Goal: Check status: Check status

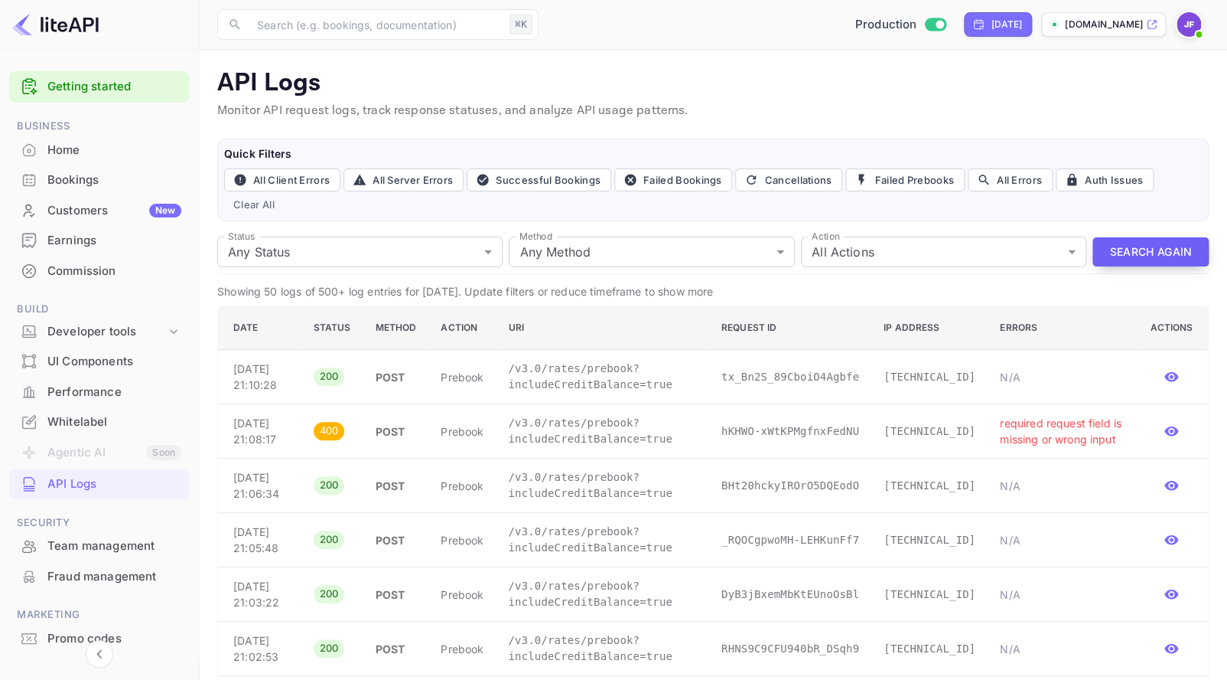
click at [1145, 256] on button "Search Again" at bounding box center [1151, 252] width 116 height 30
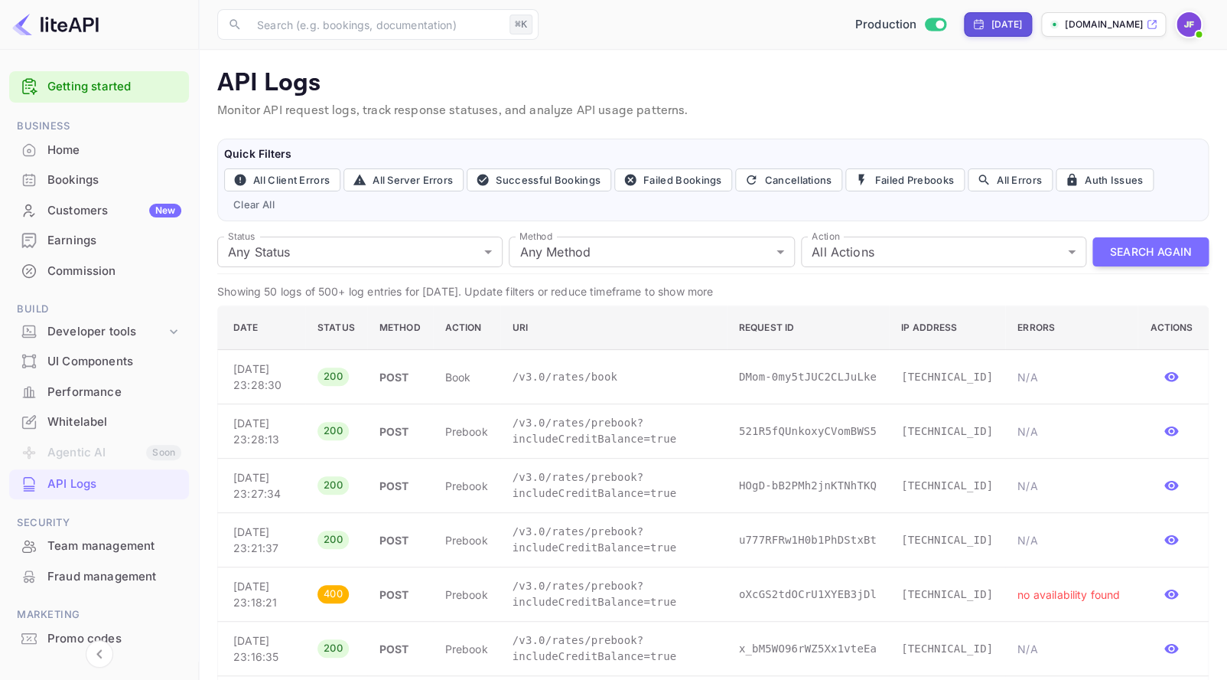
click at [979, 25] on div "[DATE]" at bounding box center [998, 25] width 50 height 14
select select "8"
select select "2025"
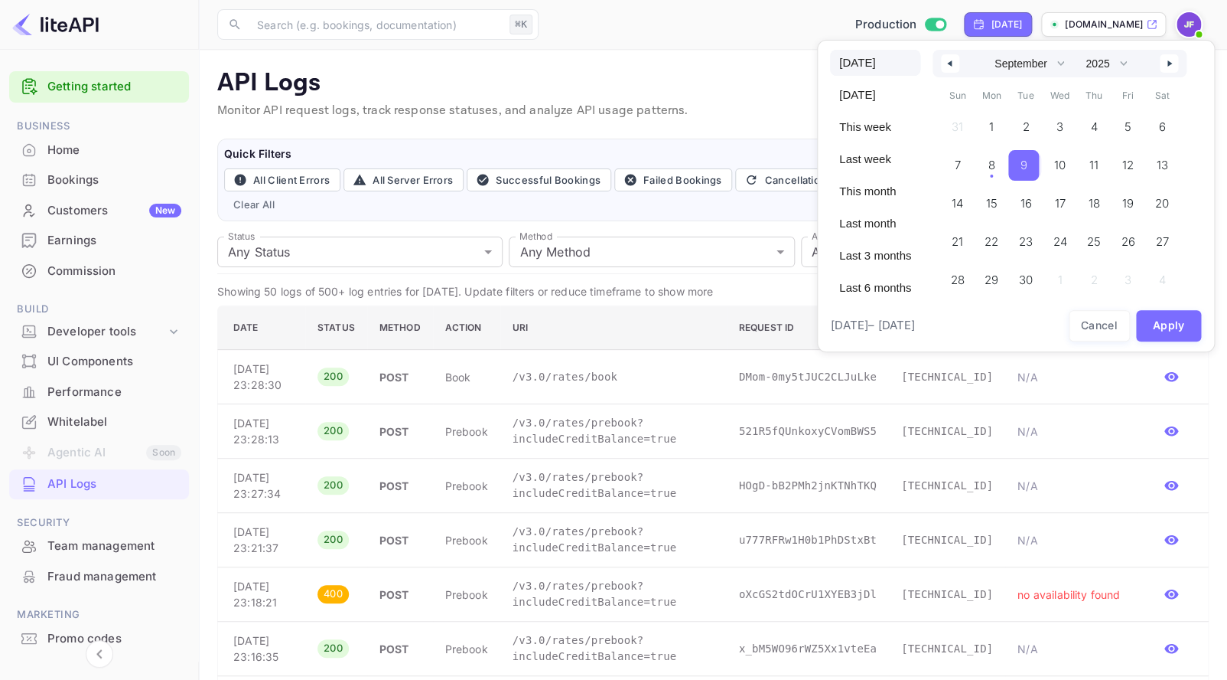
click at [1021, 162] on span "9" at bounding box center [1024, 165] width 31 height 31
click at [1154, 324] on button "Apply" at bounding box center [1169, 325] width 66 height 31
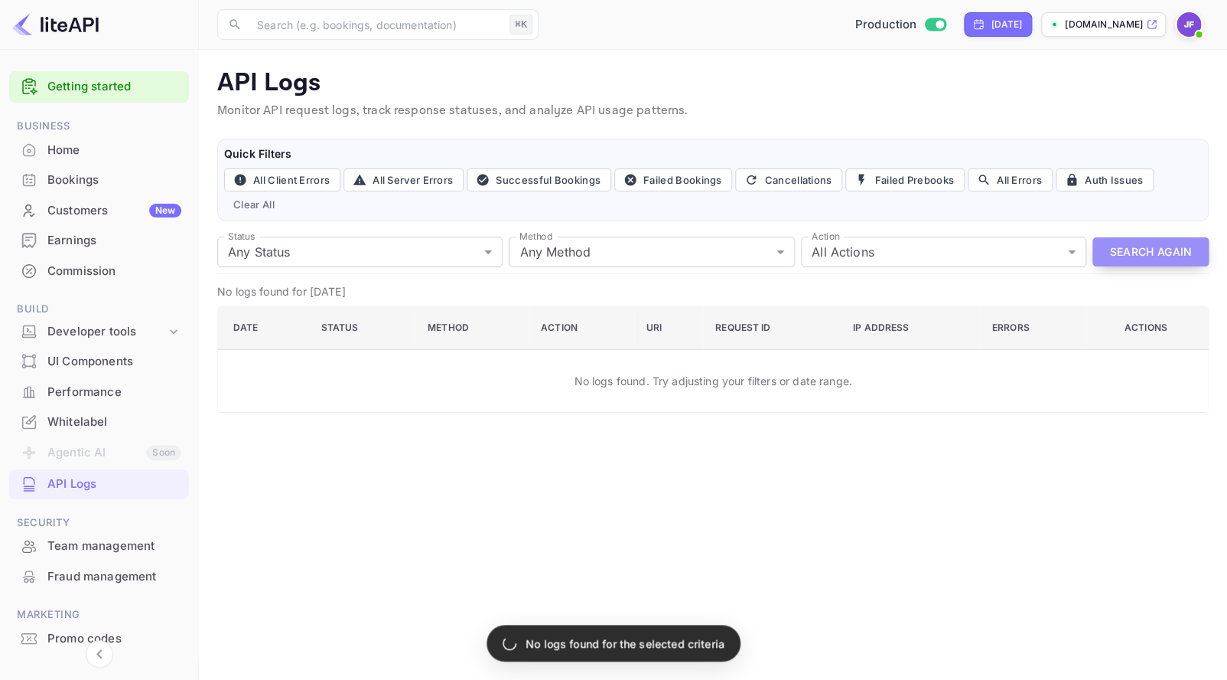
click at [1149, 253] on button "Search Again" at bounding box center [1151, 252] width 116 height 30
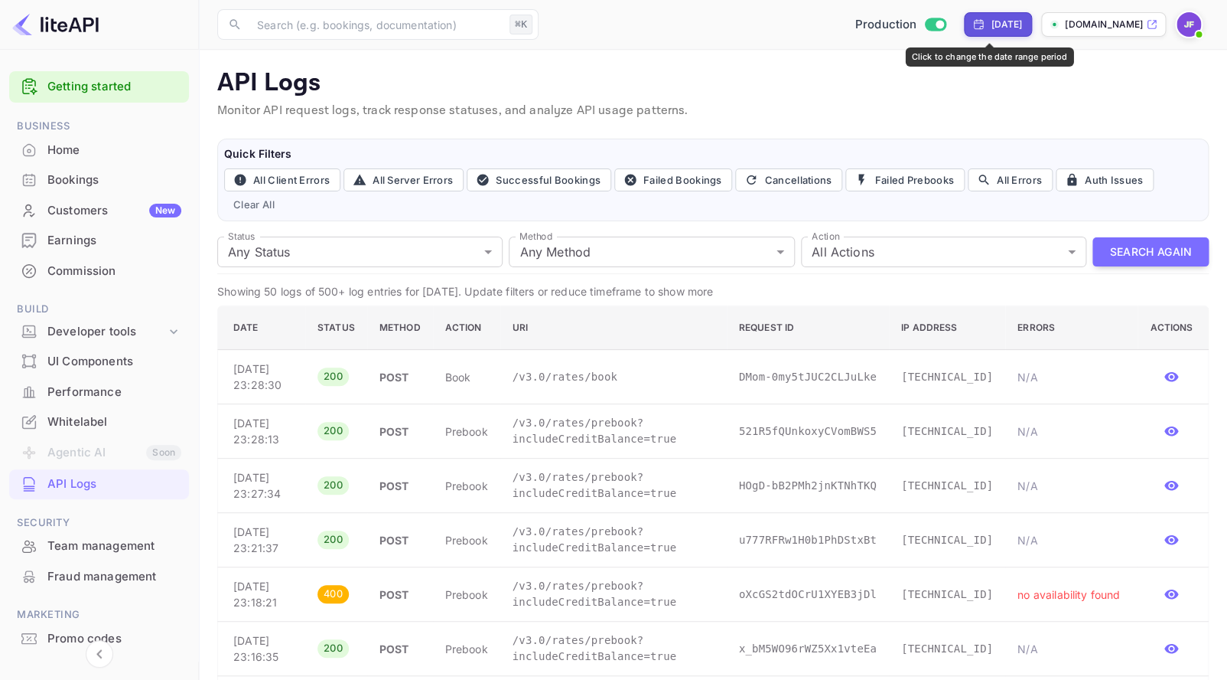
click at [989, 32] on div "[DATE]" at bounding box center [998, 24] width 68 height 24
select select "8"
select select "2025"
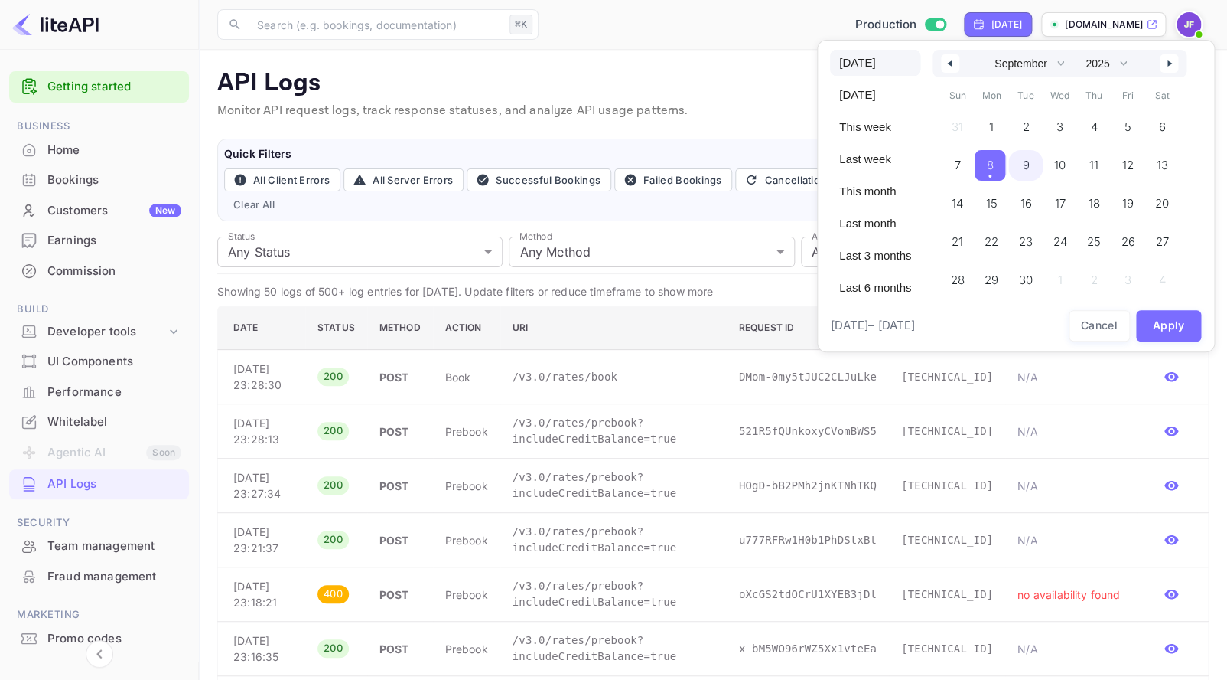
click at [1023, 167] on span "9" at bounding box center [1026, 165] width 34 height 31
click at [993, 168] on span "8" at bounding box center [989, 166] width 7 height 28
click at [1025, 168] on span "9" at bounding box center [1024, 165] width 31 height 31
click at [1164, 318] on button "Apply" at bounding box center [1169, 325] width 66 height 31
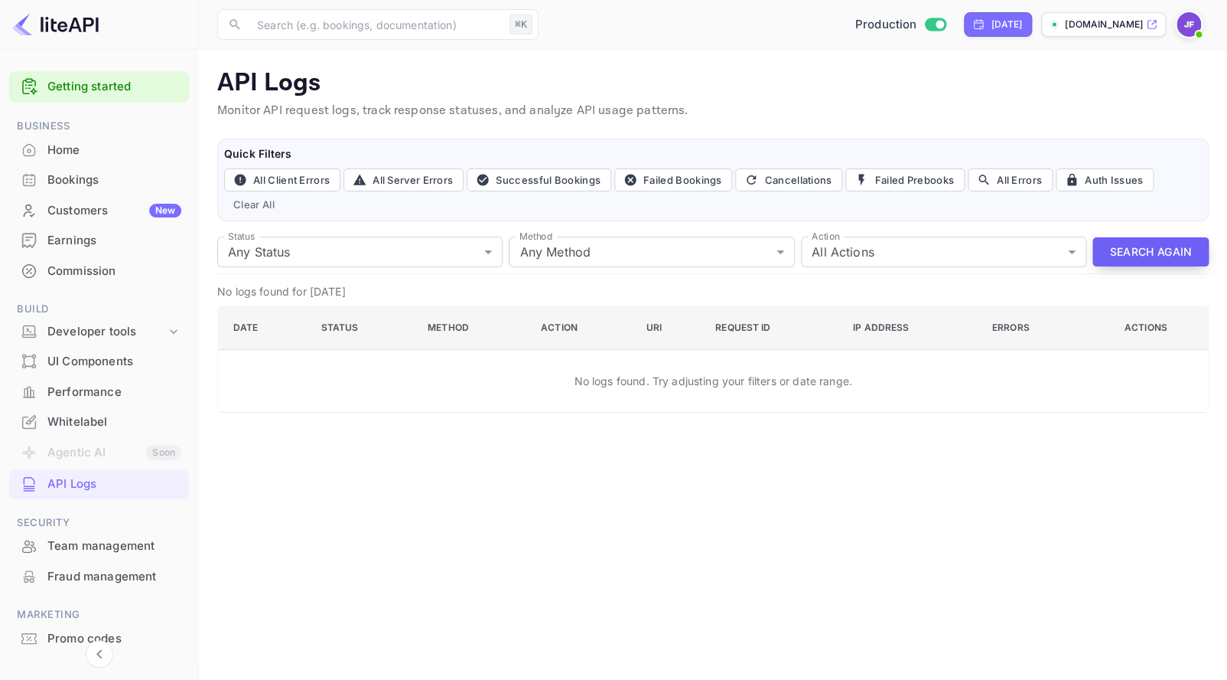
click at [1129, 251] on button "Search Again" at bounding box center [1151, 252] width 116 height 30
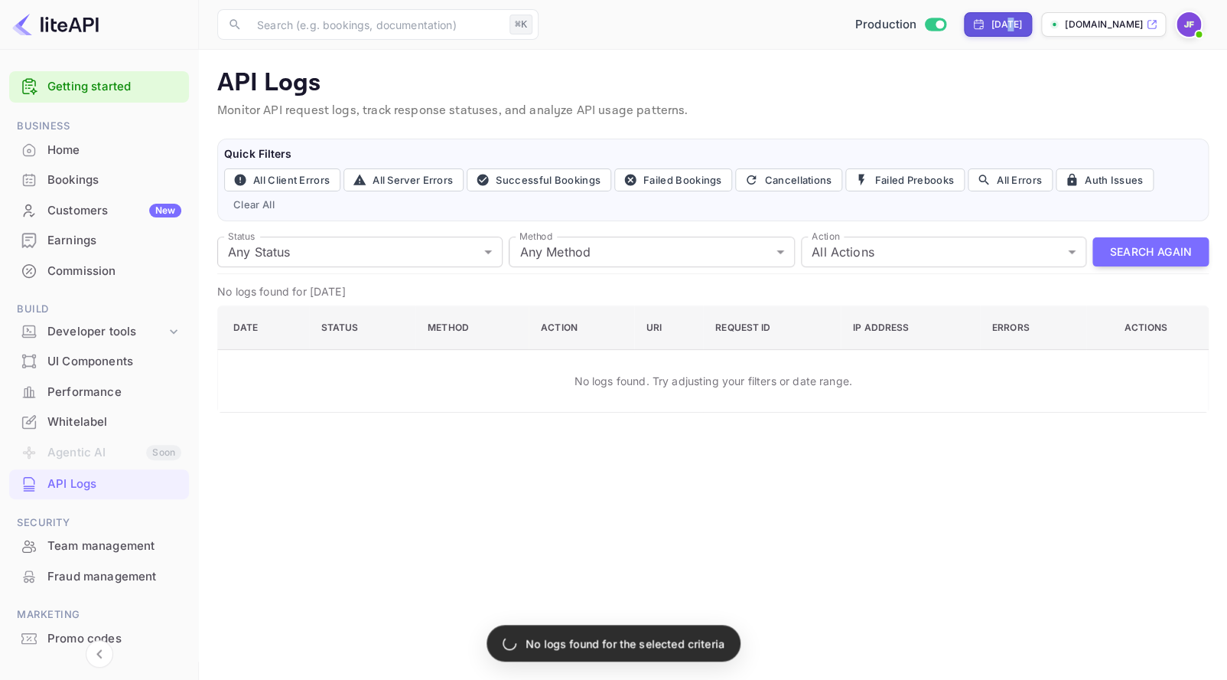
click at [991, 27] on div "[DATE]" at bounding box center [1006, 25] width 31 height 14
select select "8"
select select "2025"
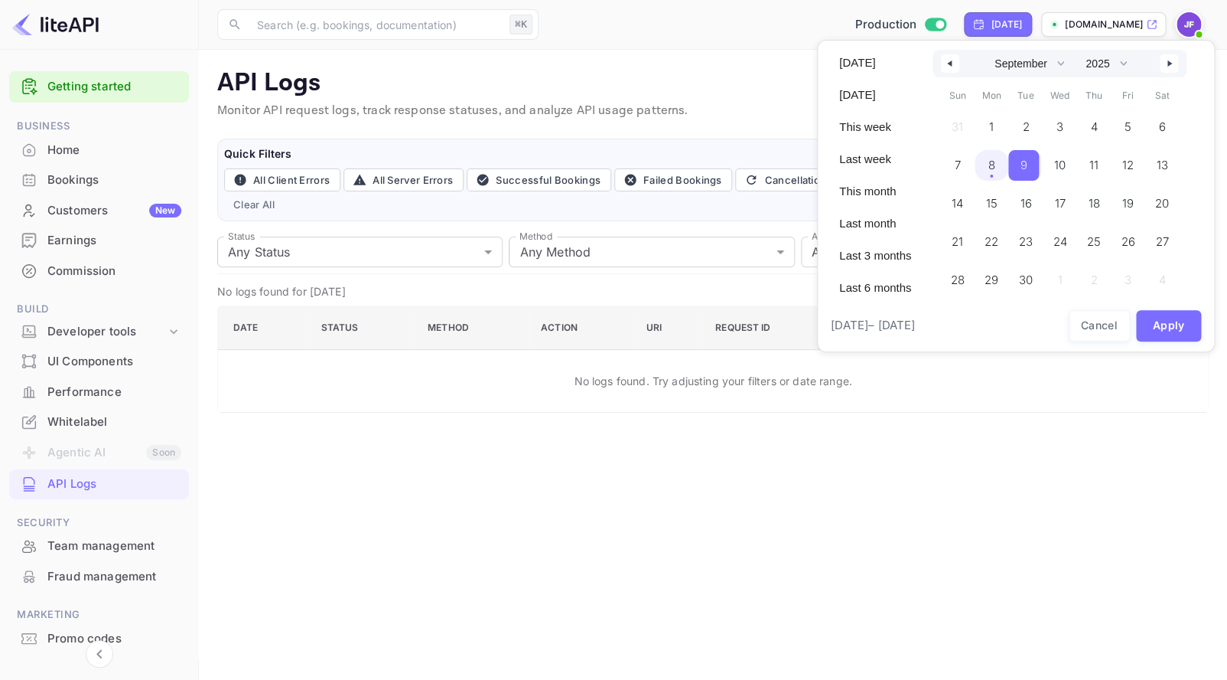
click at [1002, 169] on span "8" at bounding box center [992, 165] width 34 height 31
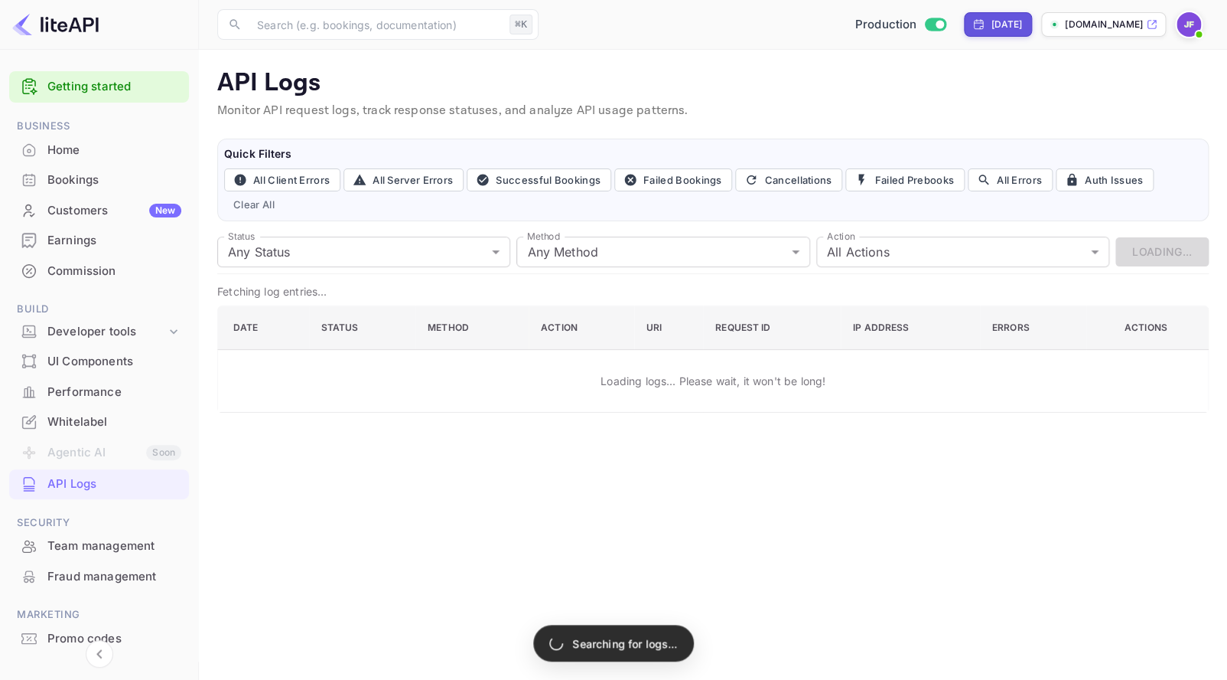
click at [991, 23] on div "[DATE]" at bounding box center [1006, 25] width 31 height 14
select select "8"
select select "2025"
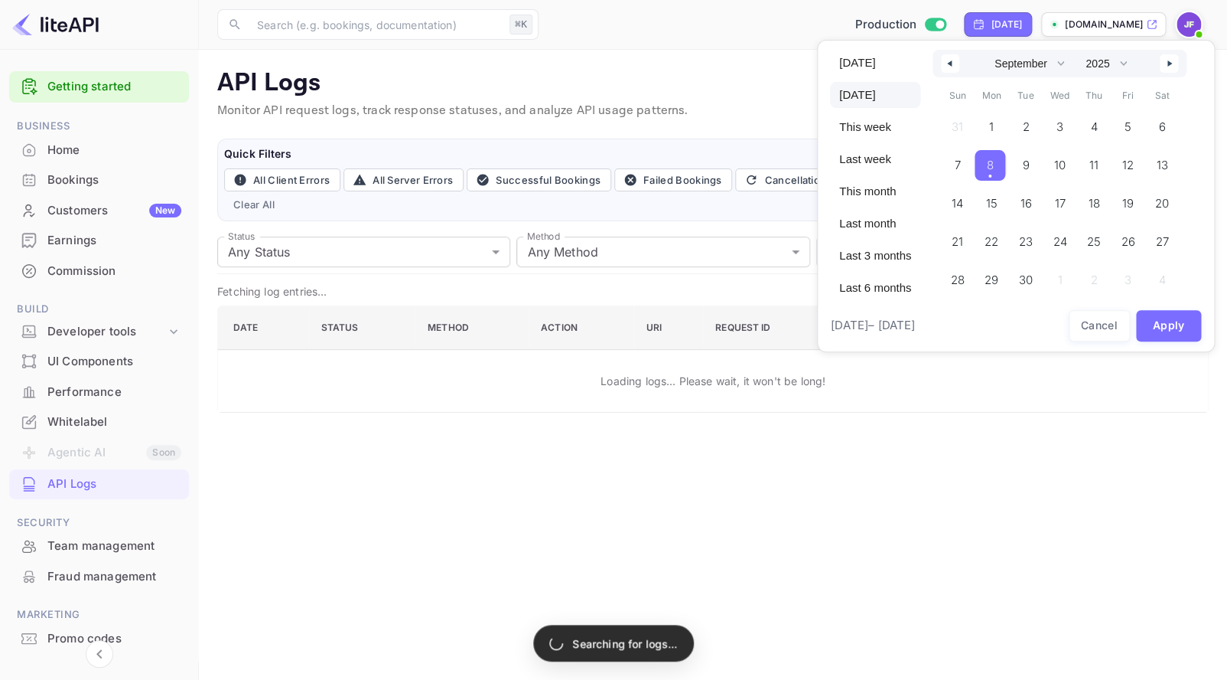
click at [1000, 170] on span "8" at bounding box center [990, 165] width 31 height 31
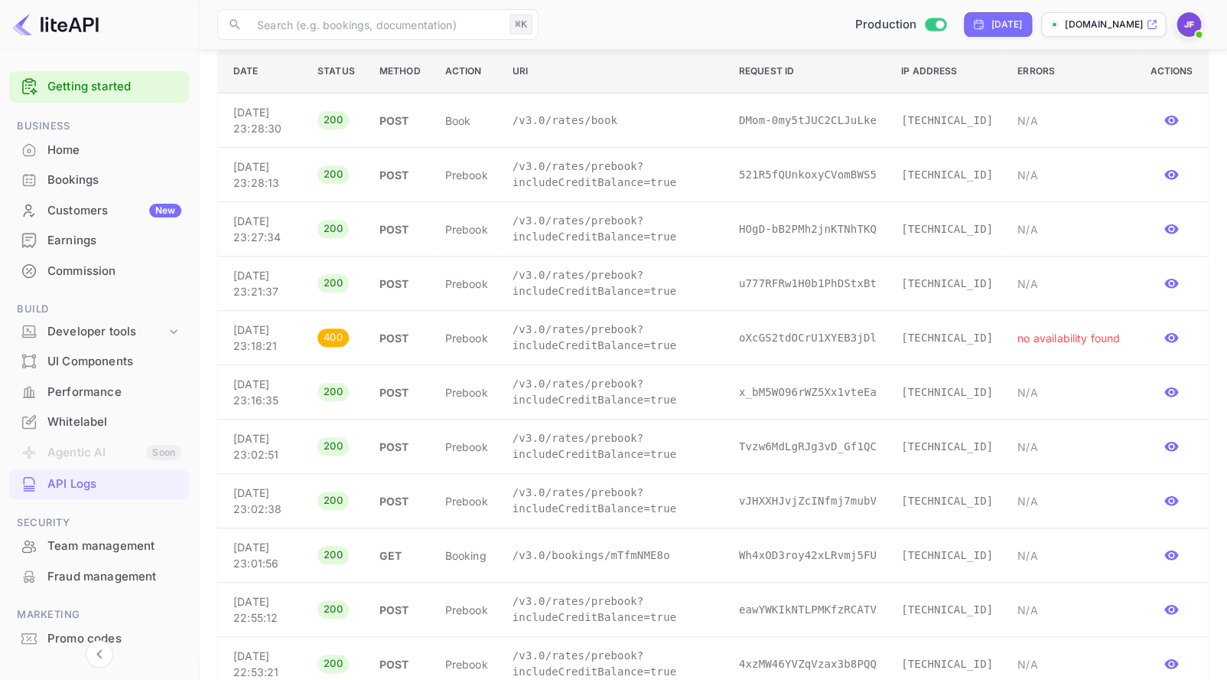
scroll to position [259, 0]
click at [554, 122] on p "/v3.0/rates/book" at bounding box center [614, 117] width 202 height 16
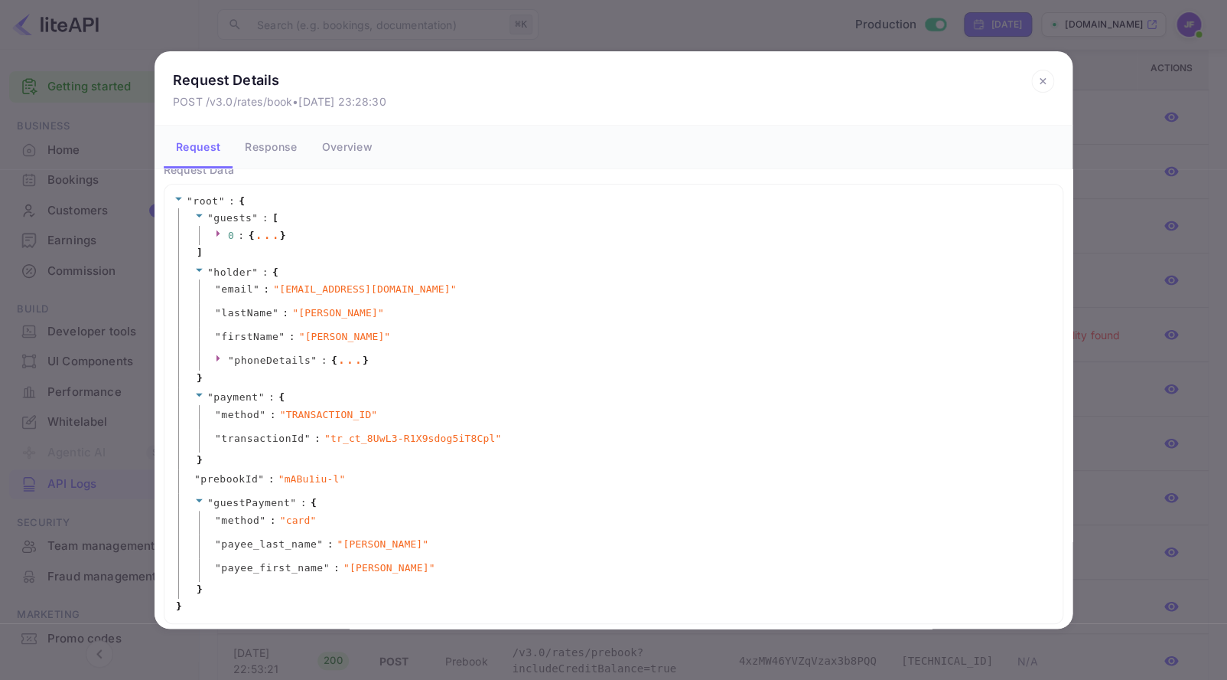
scroll to position [0, 0]
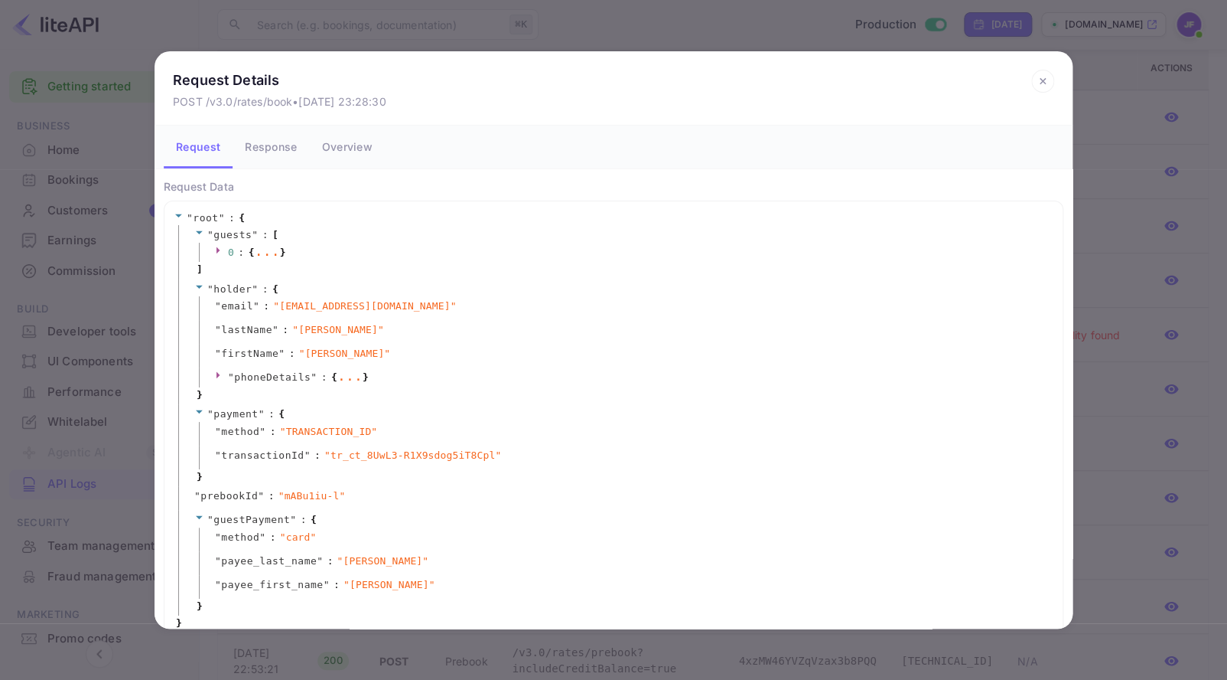
click at [266, 155] on button "Response" at bounding box center [271, 147] width 77 height 43
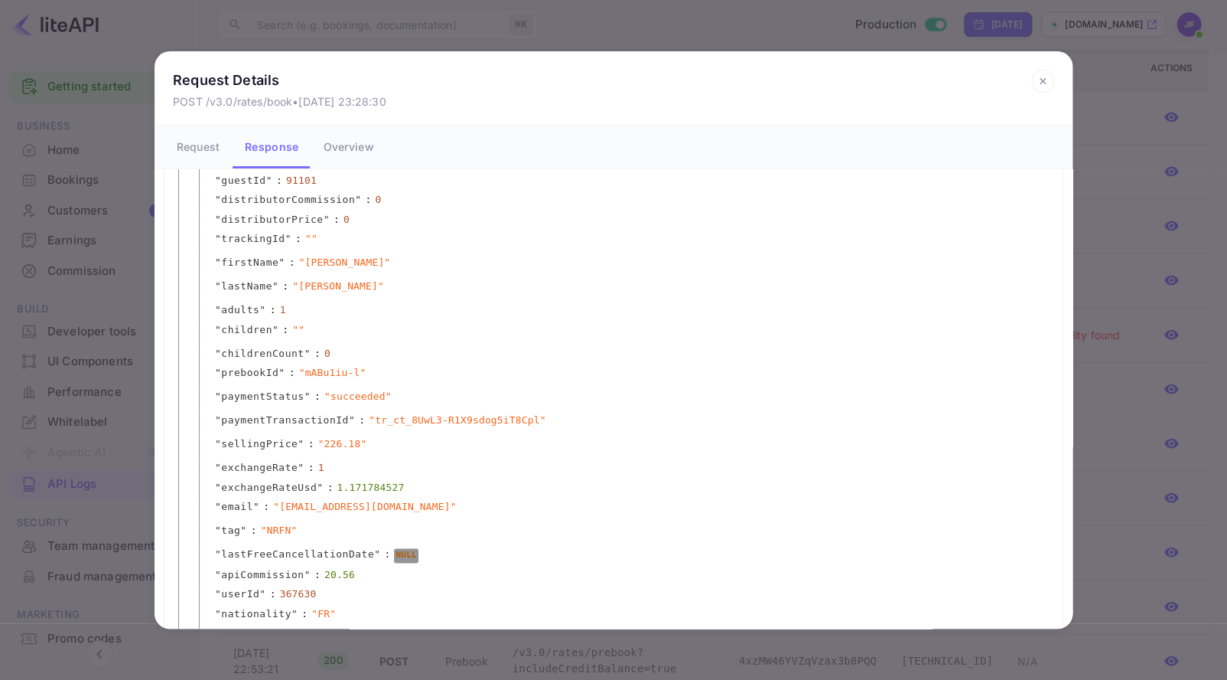
scroll to position [696, 0]
click at [1037, 80] on icon at bounding box center [1043, 81] width 23 height 23
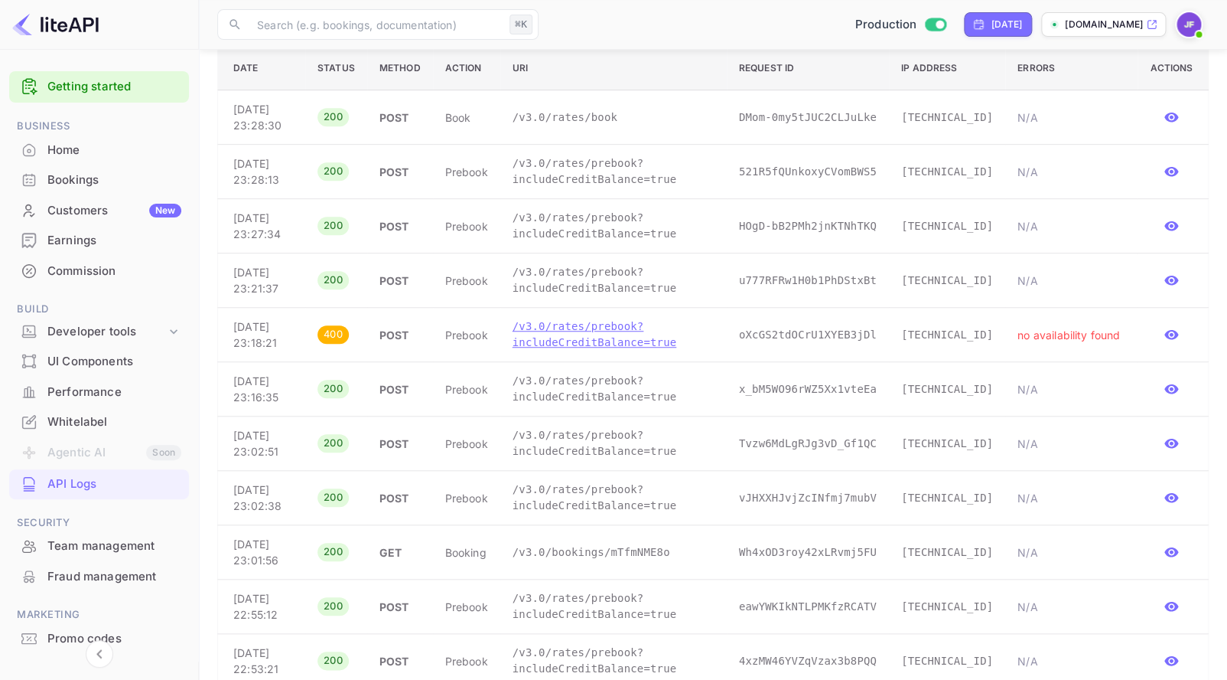
click at [634, 350] on p "/v3.0/rates/prebook?includeCreditBalance=true" at bounding box center [614, 334] width 202 height 32
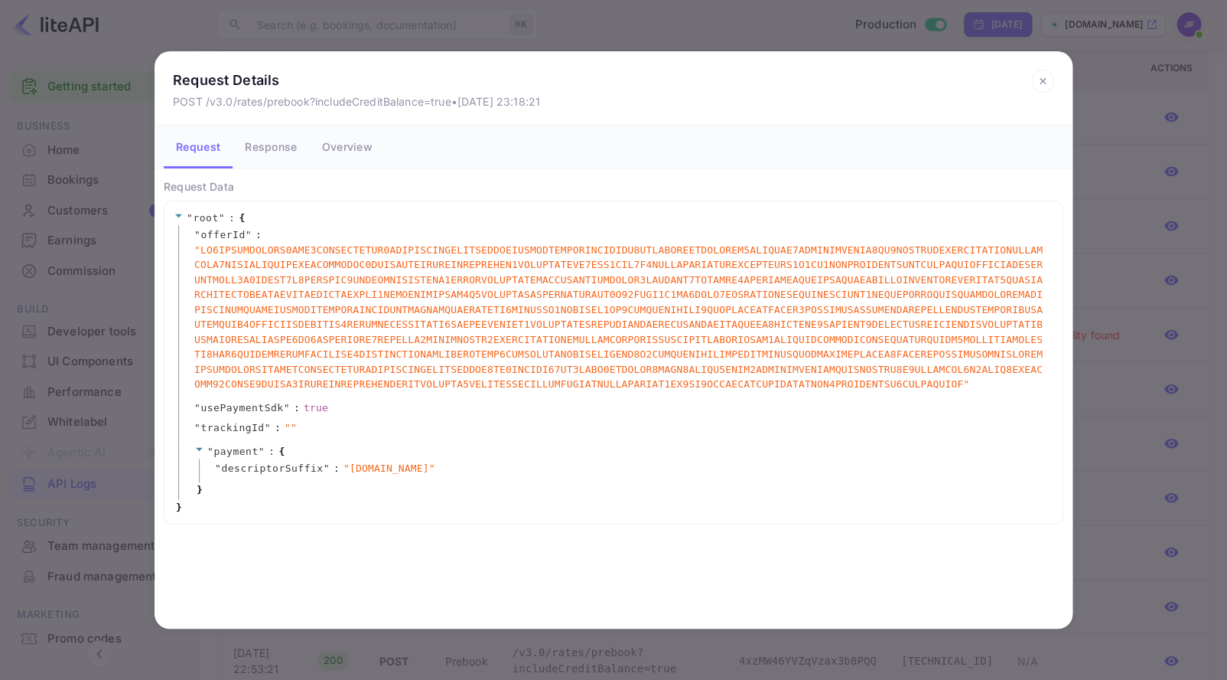
click at [1038, 79] on icon at bounding box center [1043, 81] width 23 height 23
